Goal: Find specific page/section: Find specific page/section

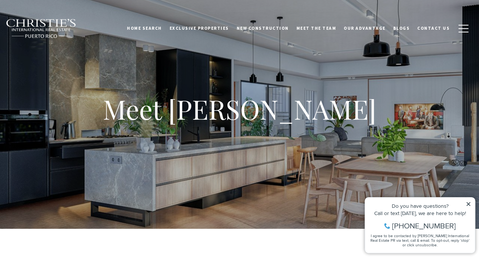
click at [56, 29] on img at bounding box center [41, 29] width 71 height 20
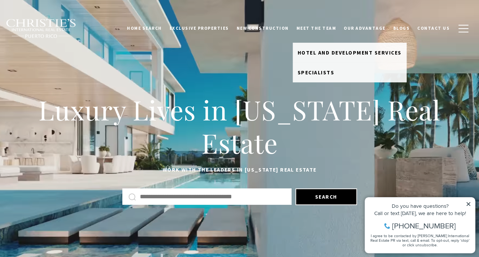
click at [315, 25] on link "Meet the Team" at bounding box center [317, 28] width 48 height 19
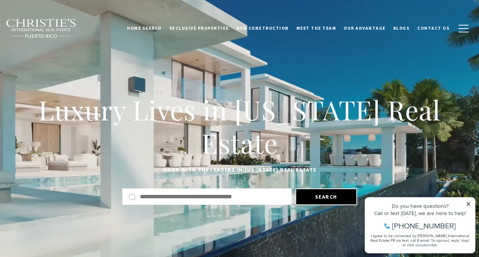
click at [470, 203] on icon at bounding box center [468, 203] width 5 height 5
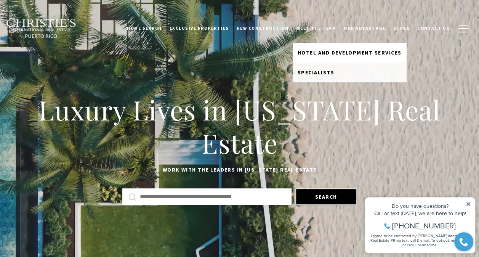
click at [333, 53] on span "Hotel and Development Services" at bounding box center [350, 52] width 104 height 7
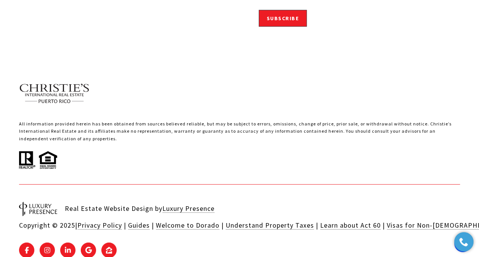
scroll to position [1343, 0]
